Goal: Task Accomplishment & Management: Complete application form

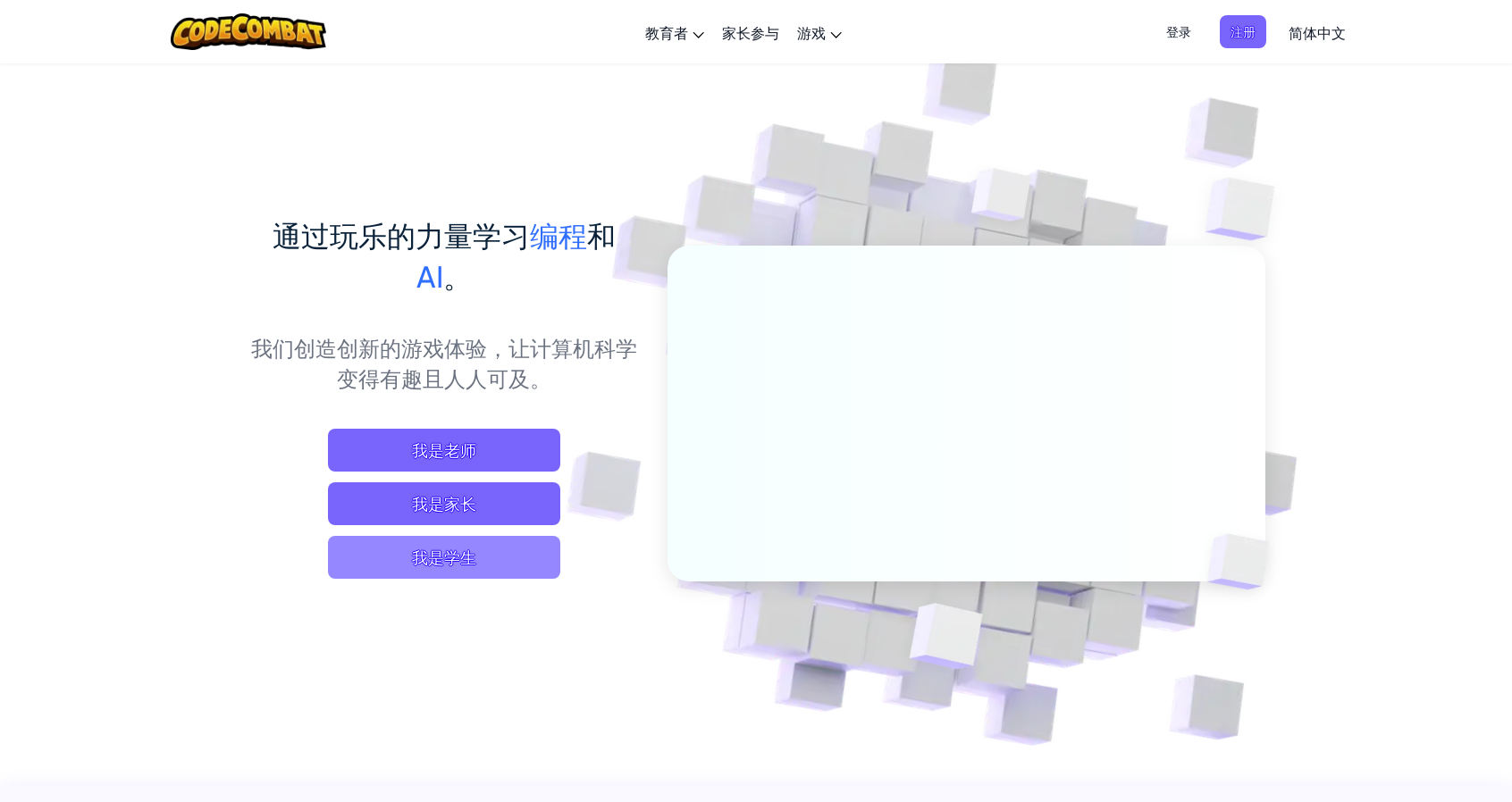
click at [437, 559] on span "我是学生" at bounding box center [445, 558] width 233 height 43
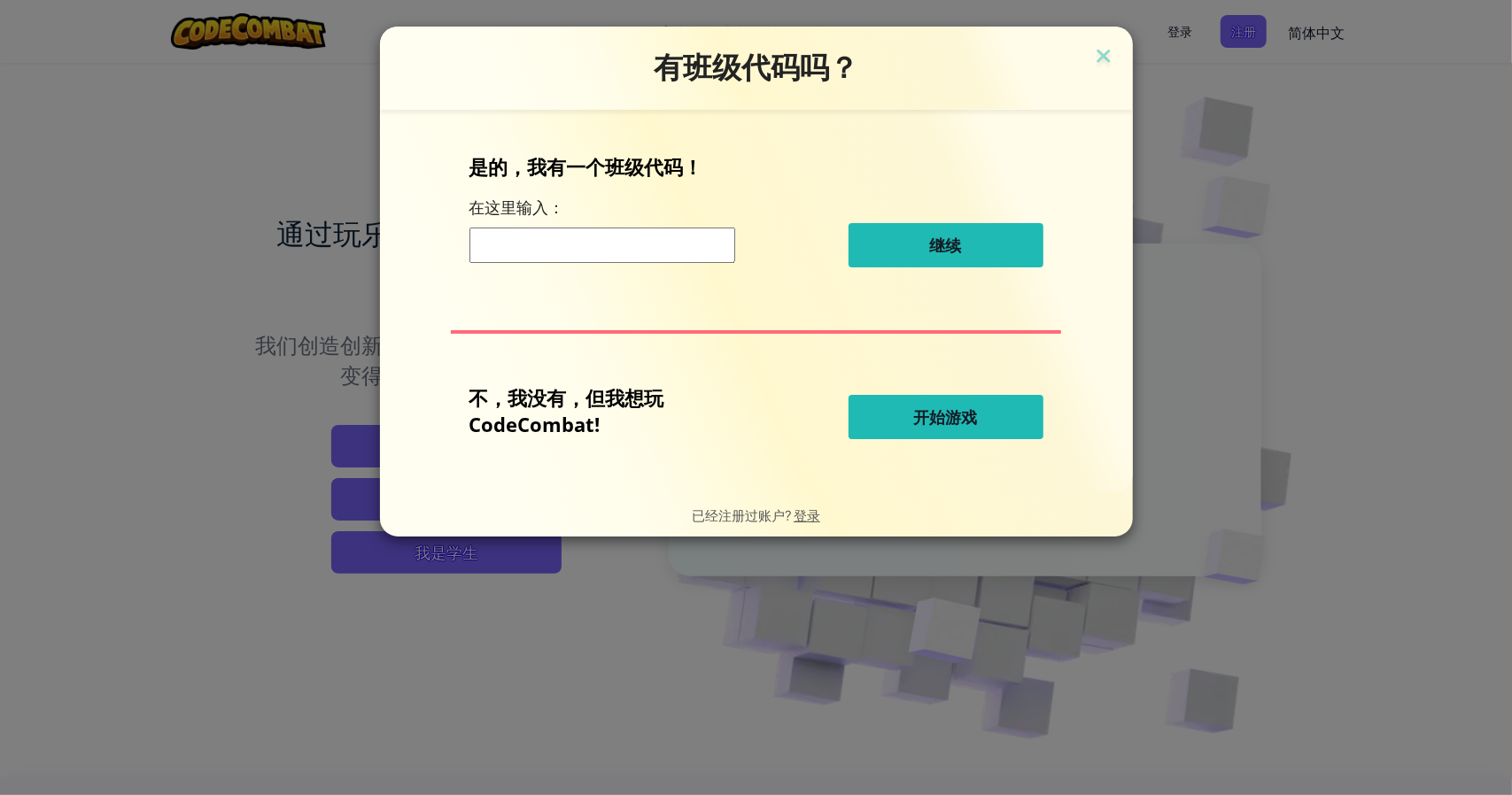
click at [909, 426] on button "开始游戏" at bounding box center [945, 417] width 195 height 45
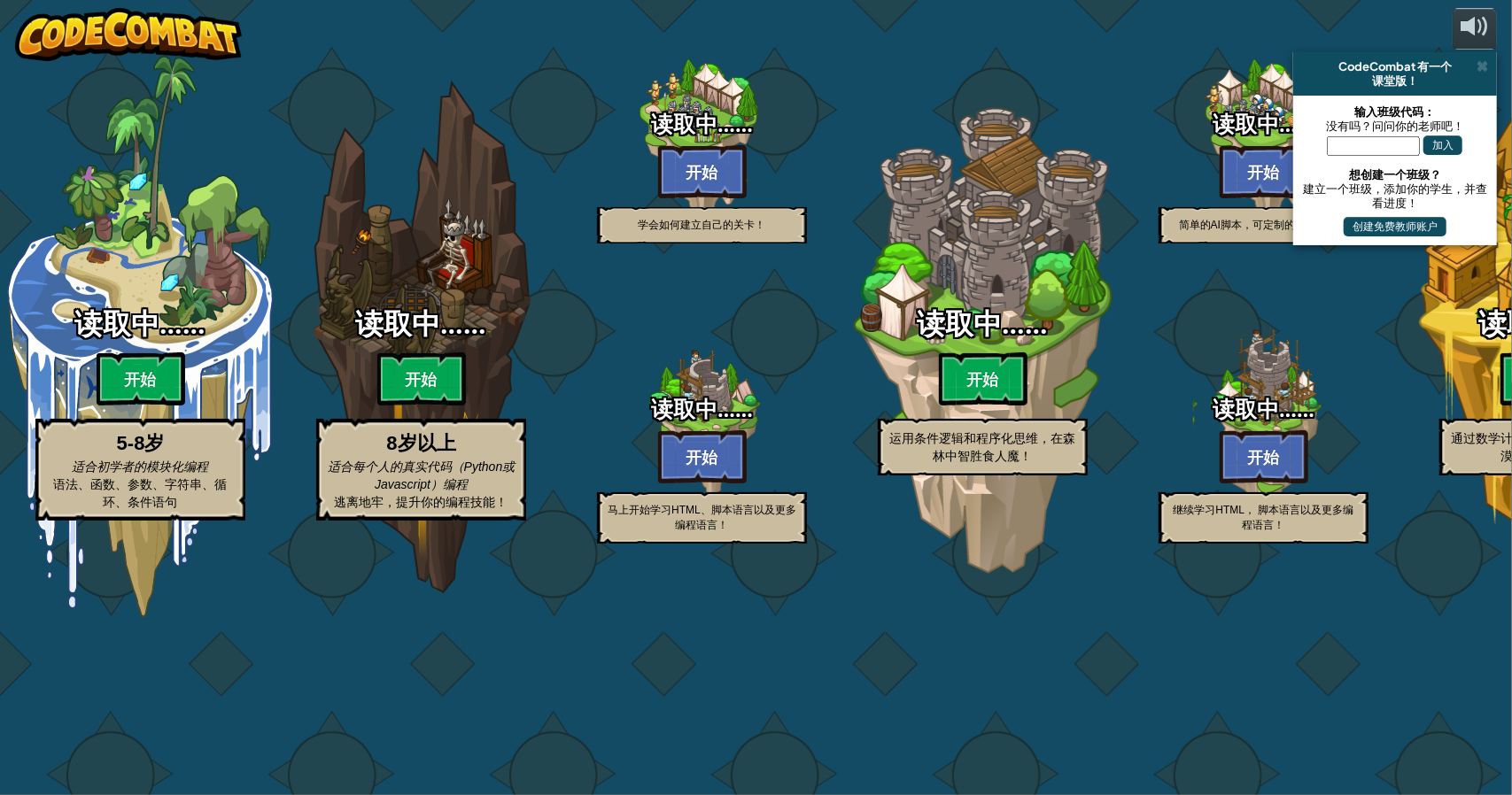
select select "zh-HANS"
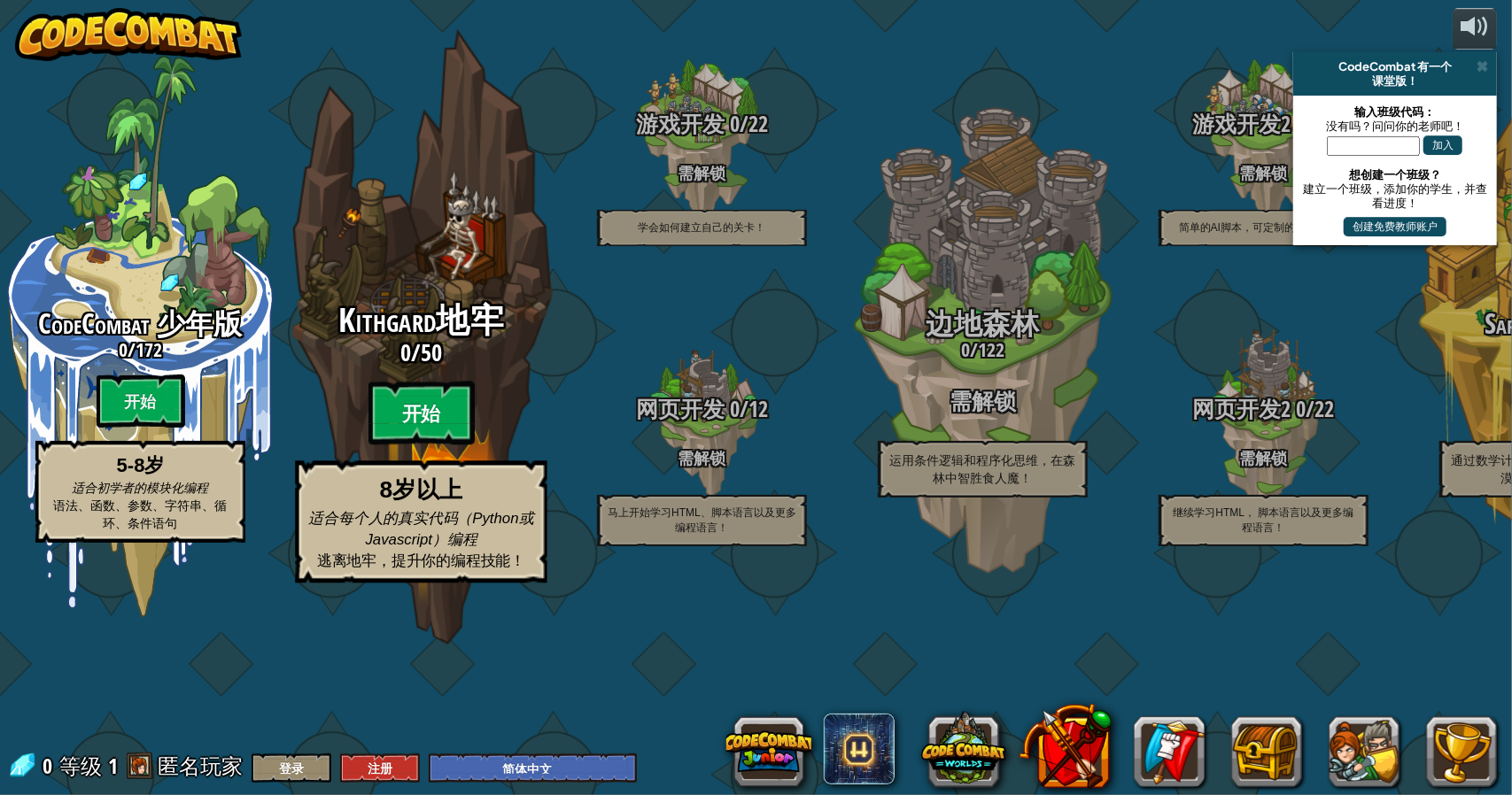
click at [417, 445] on btn "开始" at bounding box center [421, 413] width 107 height 64
select select "zh-HANS"
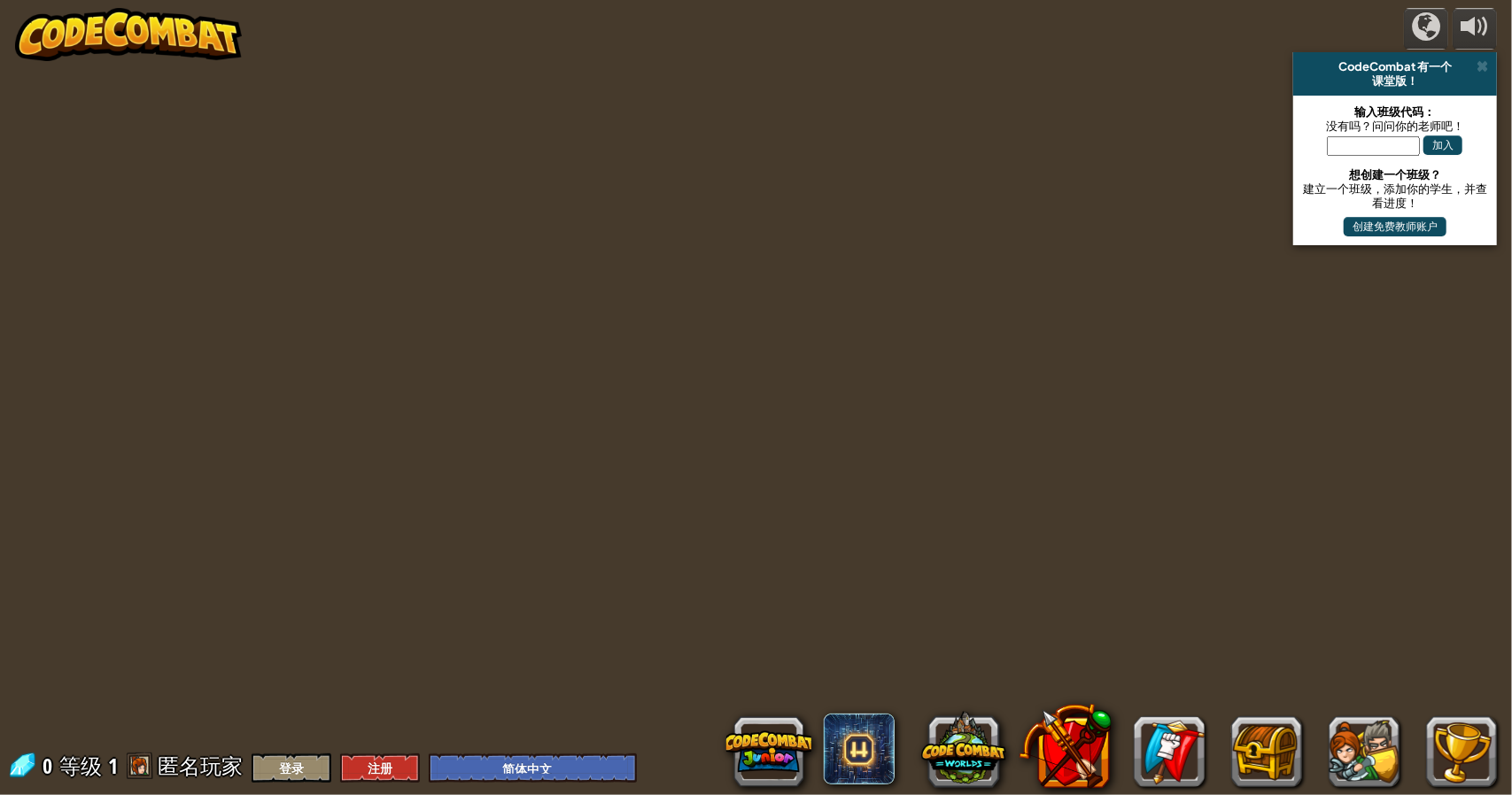
select select "zh-HANS"
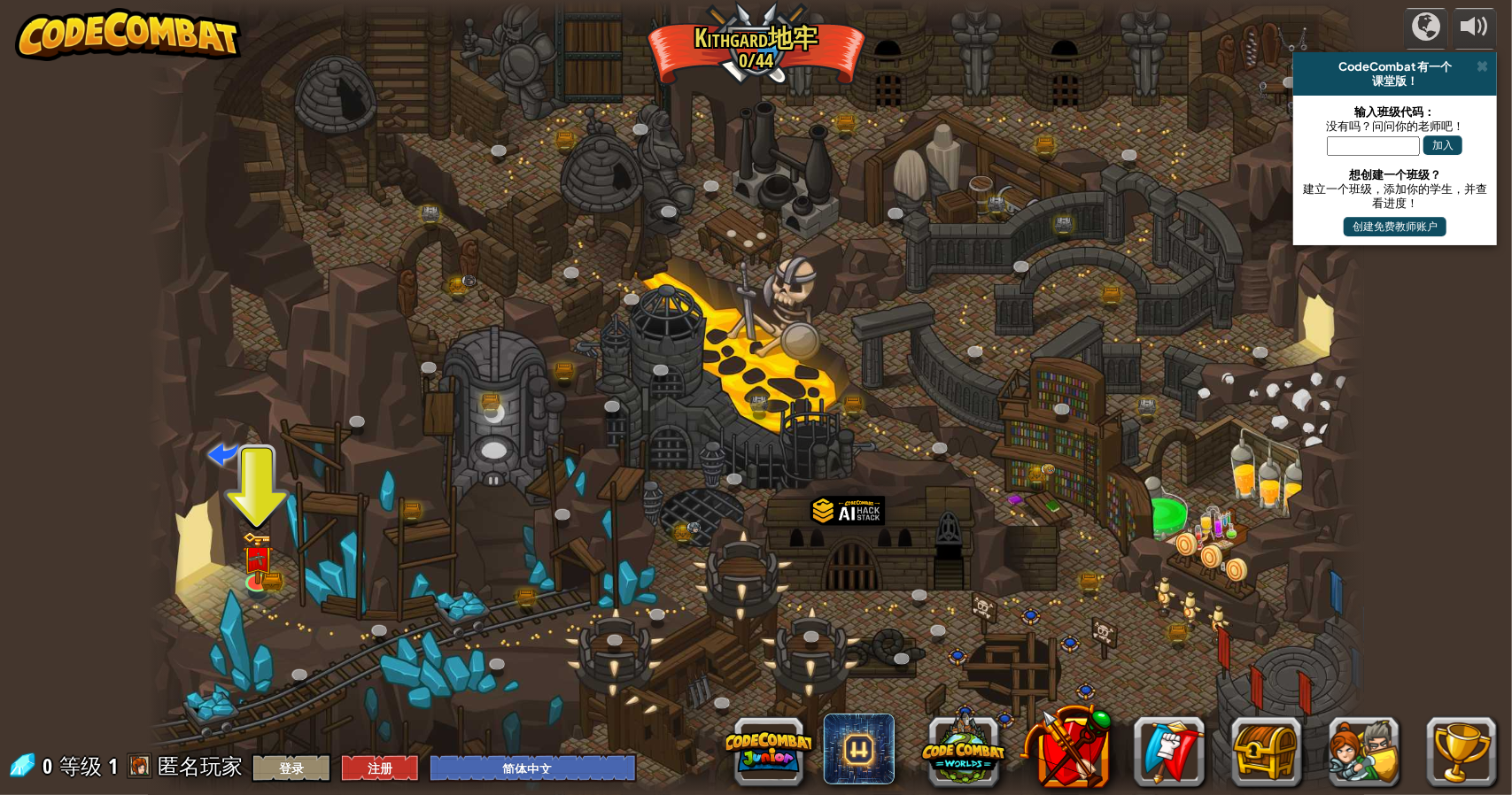
click at [433, 620] on div at bounding box center [756, 397] width 1218 height 795
click at [303, 763] on button "登录" at bounding box center [292, 768] width 79 height 29
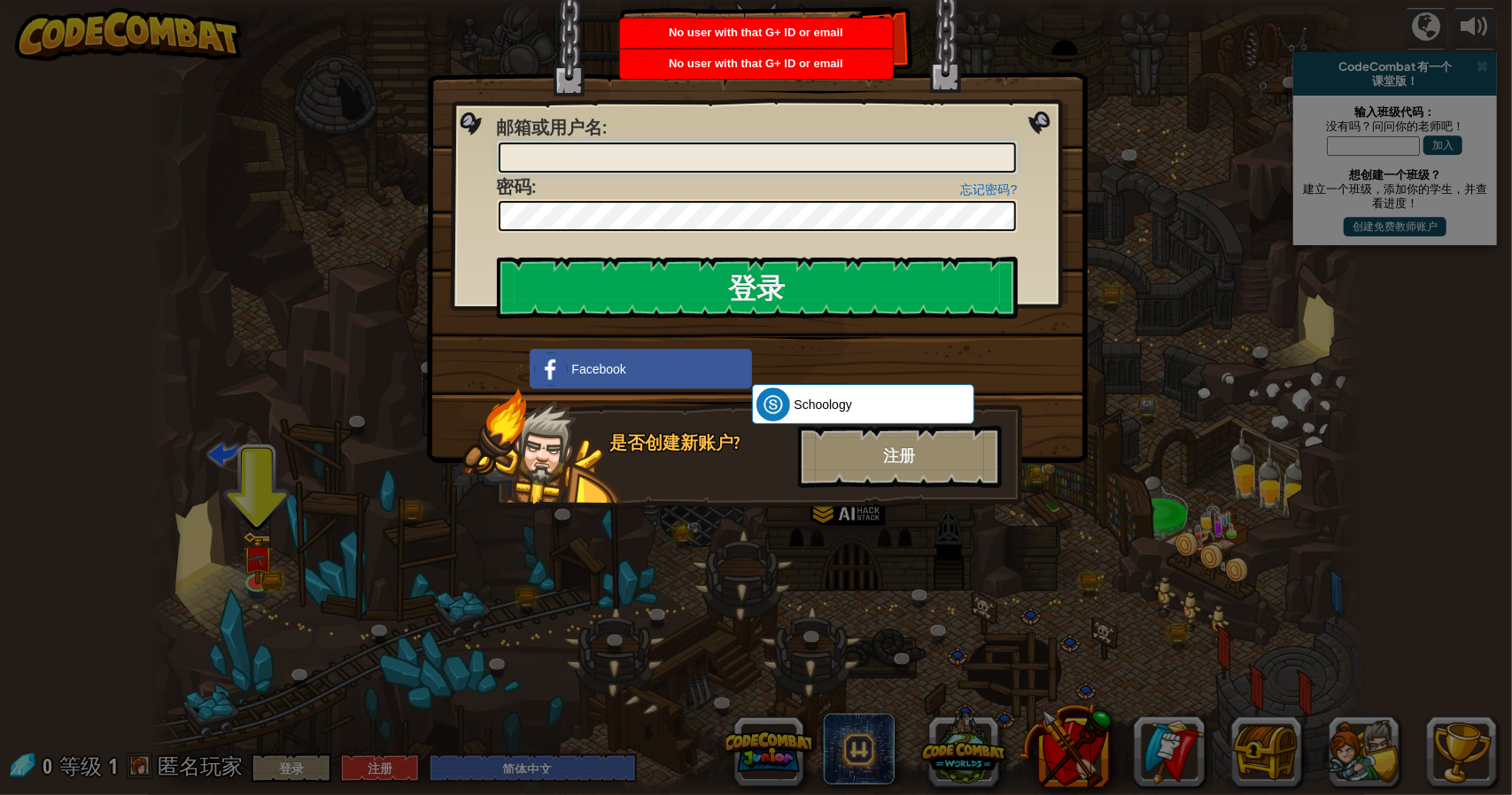
click at [725, 165] on input "邮箱或用户名 :" at bounding box center [757, 157] width 517 height 30
click at [879, 454] on div "注册" at bounding box center [900, 457] width 203 height 62
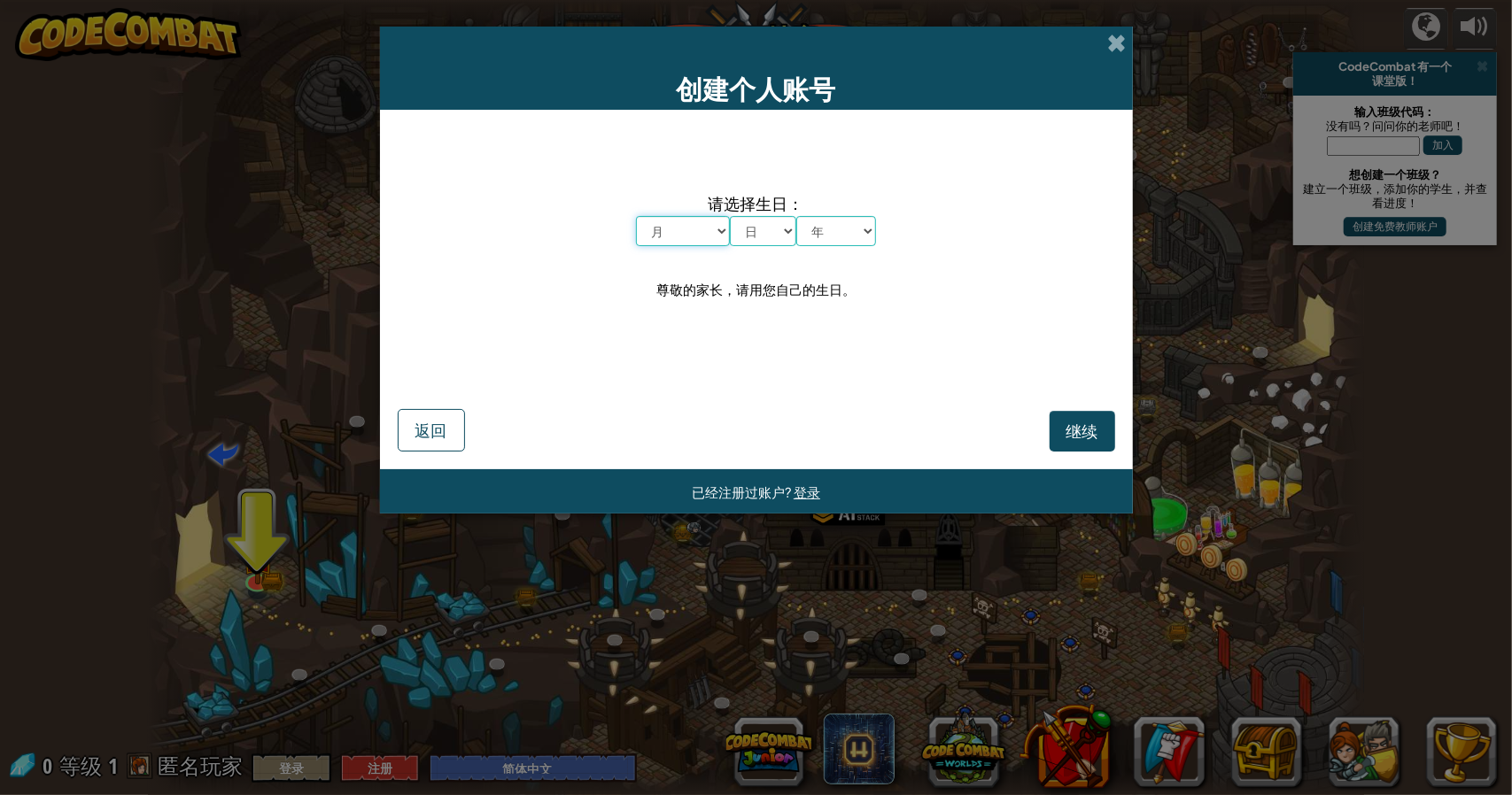
click at [705, 233] on select "月 一月 二月 三月 四月 五月 六月 七月 八月 九月 十月 十一月 十二月" at bounding box center [683, 230] width 94 height 30
select select "6"
click at [636, 216] on select "月 一月 二月 三月 四月 五月 六月 七月 八月 九月 十月 十一月 十二月" at bounding box center [683, 230] width 94 height 30
click at [768, 233] on select "日 1 2 3 4 5 6 7 8 9 10 11 12 13 14 15 16 17 18 19 20 21 22 23 24 25 26 27 28 29…" at bounding box center [763, 230] width 67 height 30
select select "11"
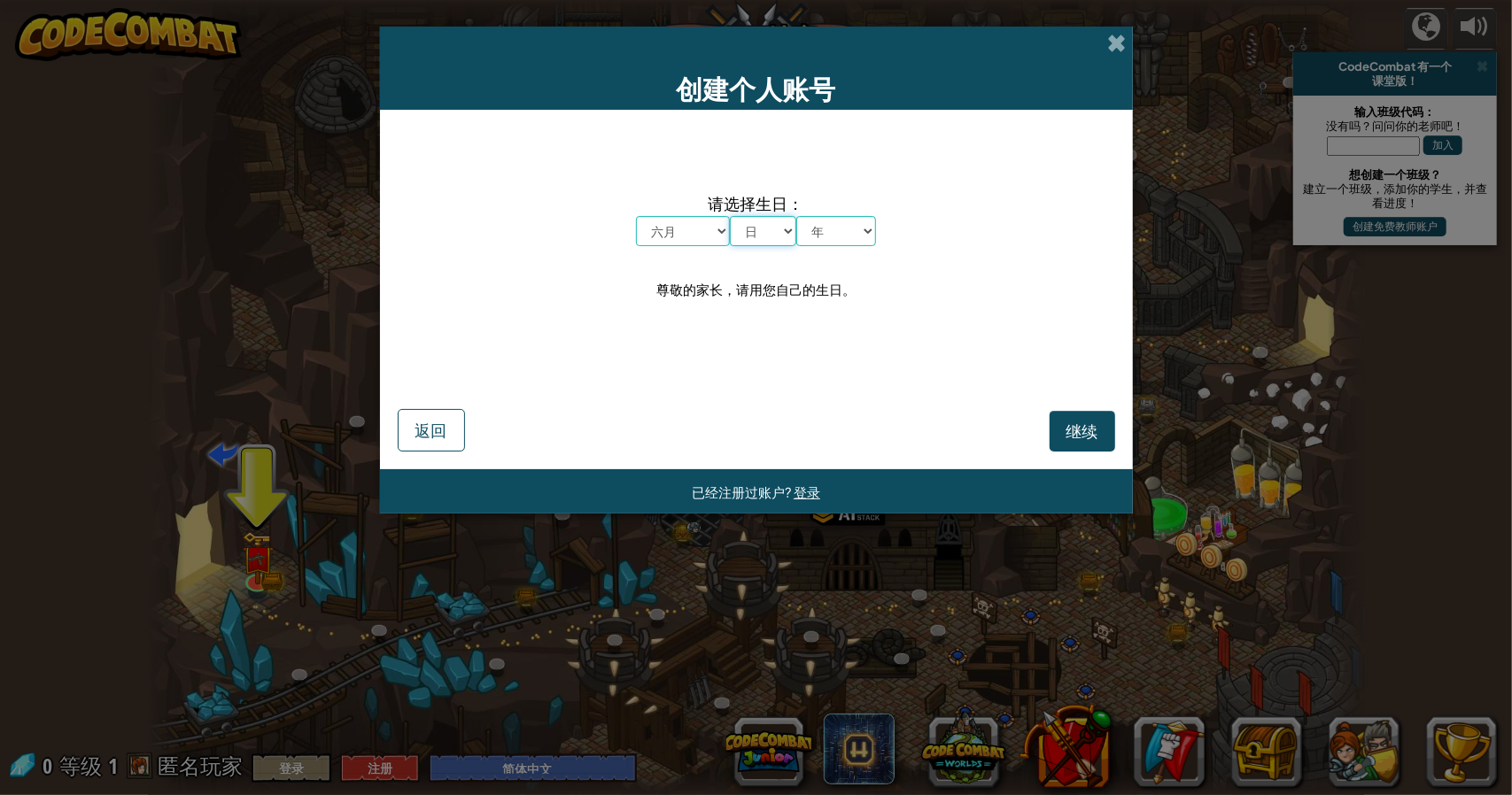
click at [730, 216] on select "日 1 2 3 4 5 6 7 8 9 10 11 12 13 14 15 16 17 18 19 20 21 22 23 24 25 26 27 28 29…" at bounding box center [763, 230] width 67 height 30
drag, startPoint x: 849, startPoint y: 201, endPoint x: 844, endPoint y: 236, distance: 35.4
click at [849, 210] on span "请选择生日：" at bounding box center [756, 203] width 240 height 26
click at [844, 236] on select "年 2025 2024 2023 2022 2021 2020 2019 2018 2017 2016 2015 2014 2013 2012 2011 20…" at bounding box center [836, 230] width 79 height 30
select select "1993"
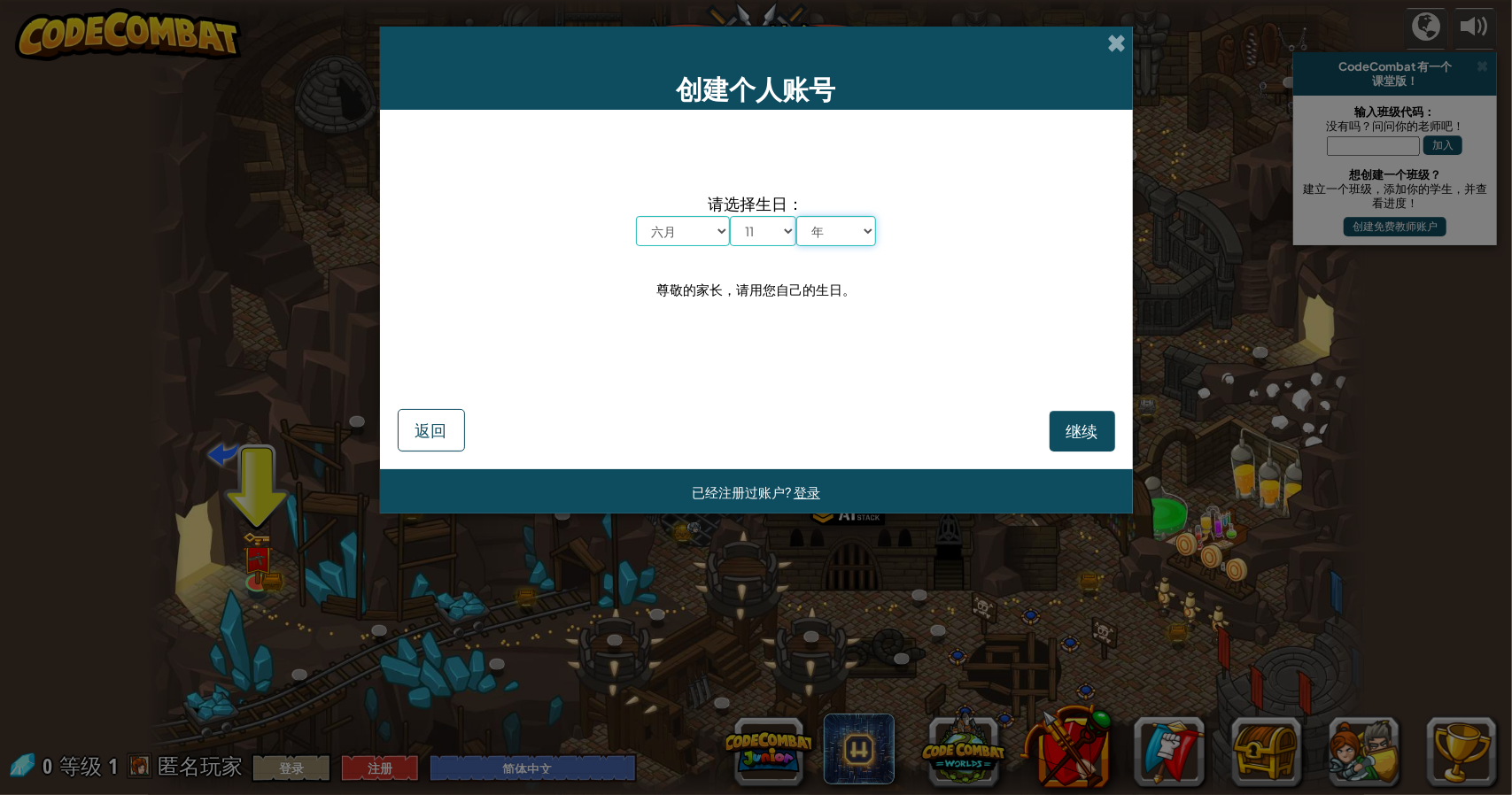
click at [796, 216] on select "年 2025 2024 2023 2022 2021 2020 2019 2018 2017 2016 2015 2014 2013 2012 2011 20…" at bounding box center [836, 230] width 79 height 30
click at [1059, 420] on button "继续" at bounding box center [1083, 431] width 66 height 41
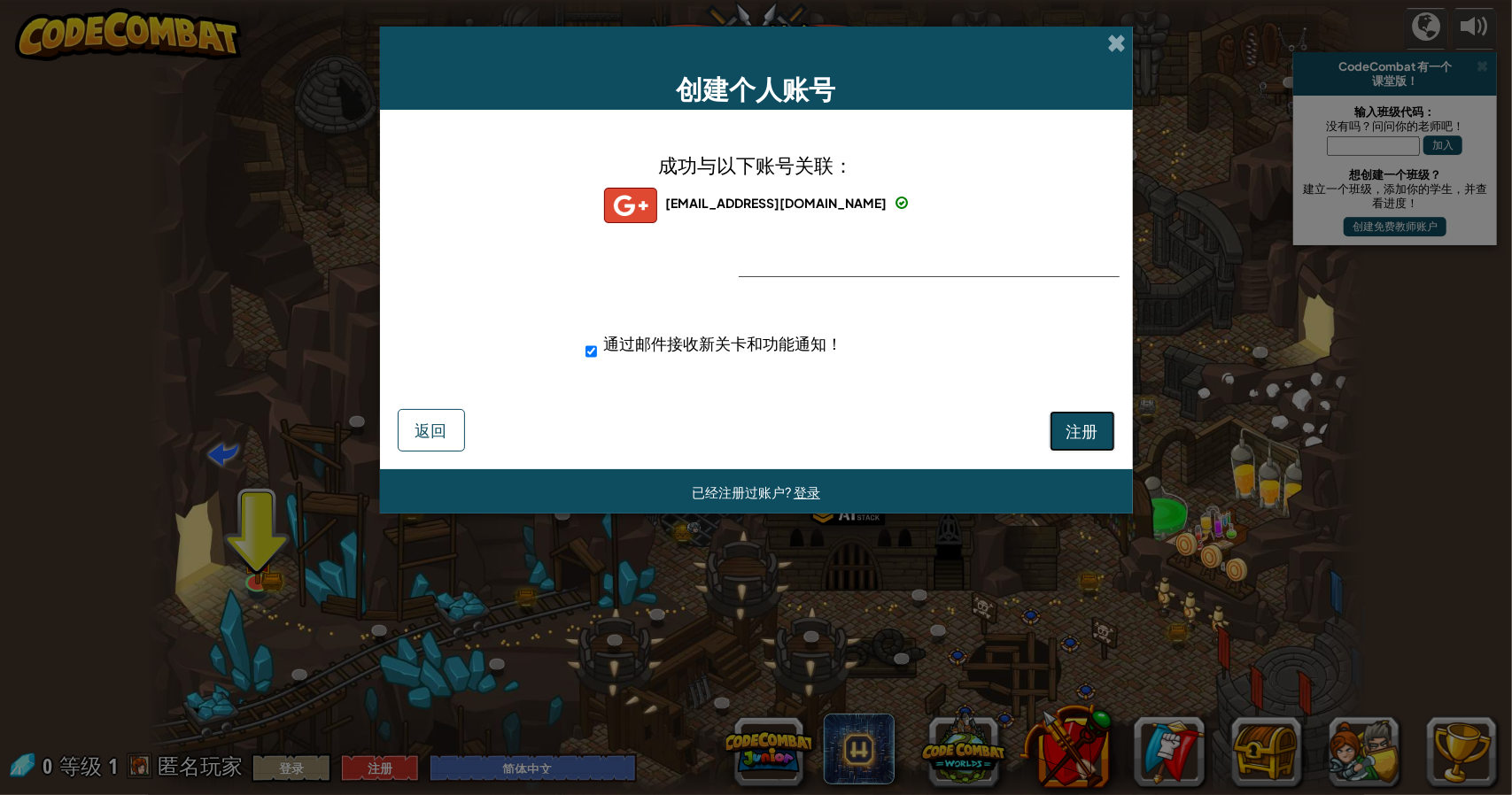
click at [1095, 420] on span "注册" at bounding box center [1082, 430] width 32 height 20
